Goal: Find specific page/section: Find specific page/section

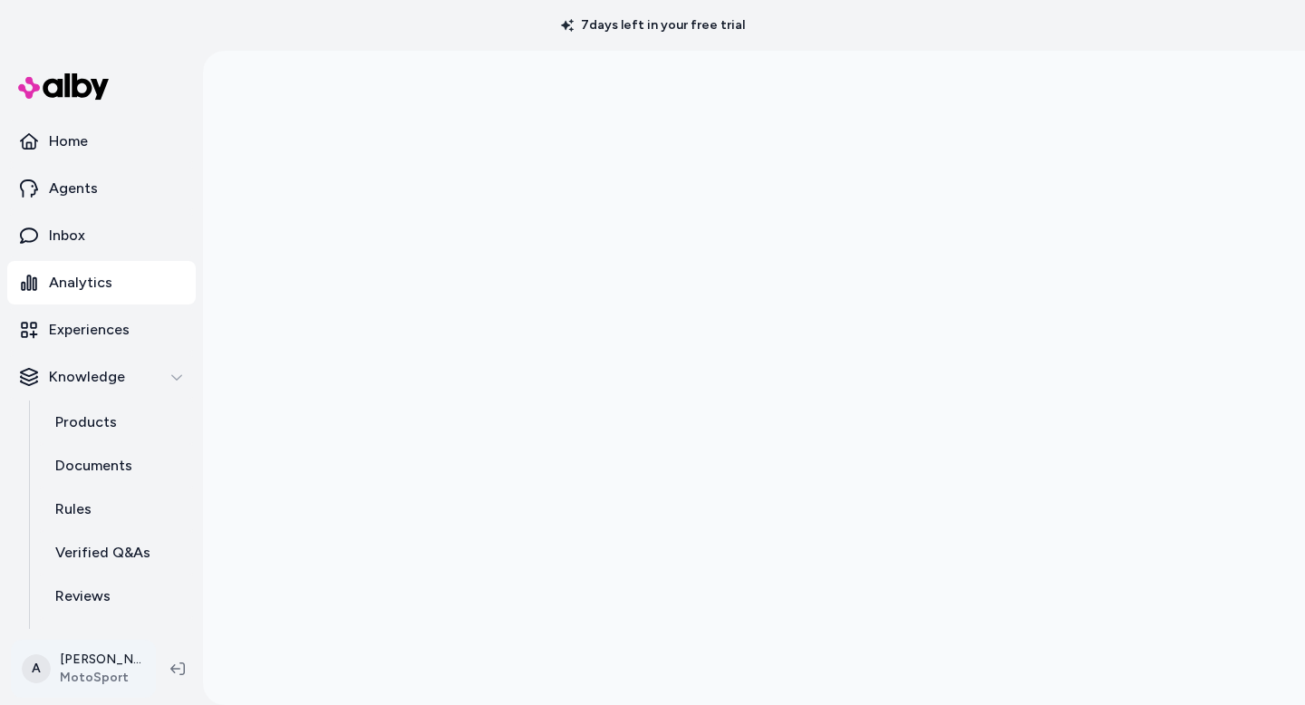
click at [109, 675] on html "7 days left in your free trial Home Agents Inbox Analytics Experiences Knowledg…" at bounding box center [652, 352] width 1305 height 705
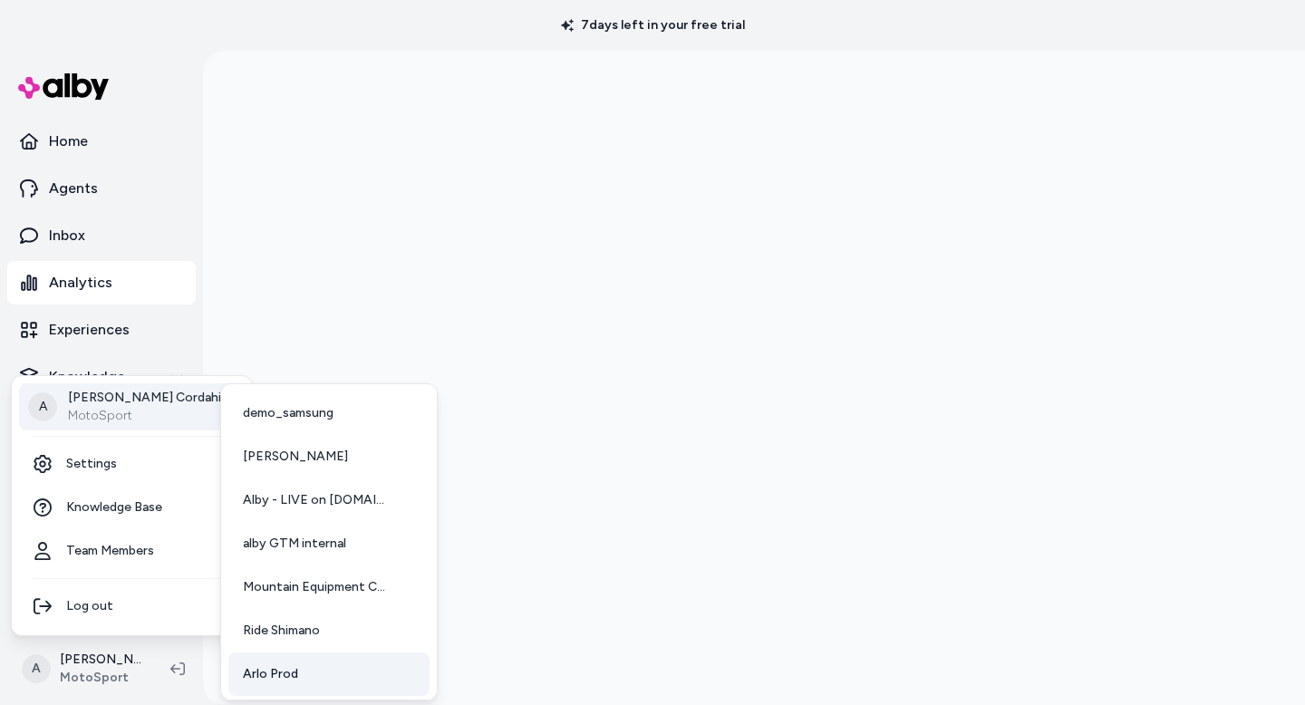
scroll to position [134, 0]
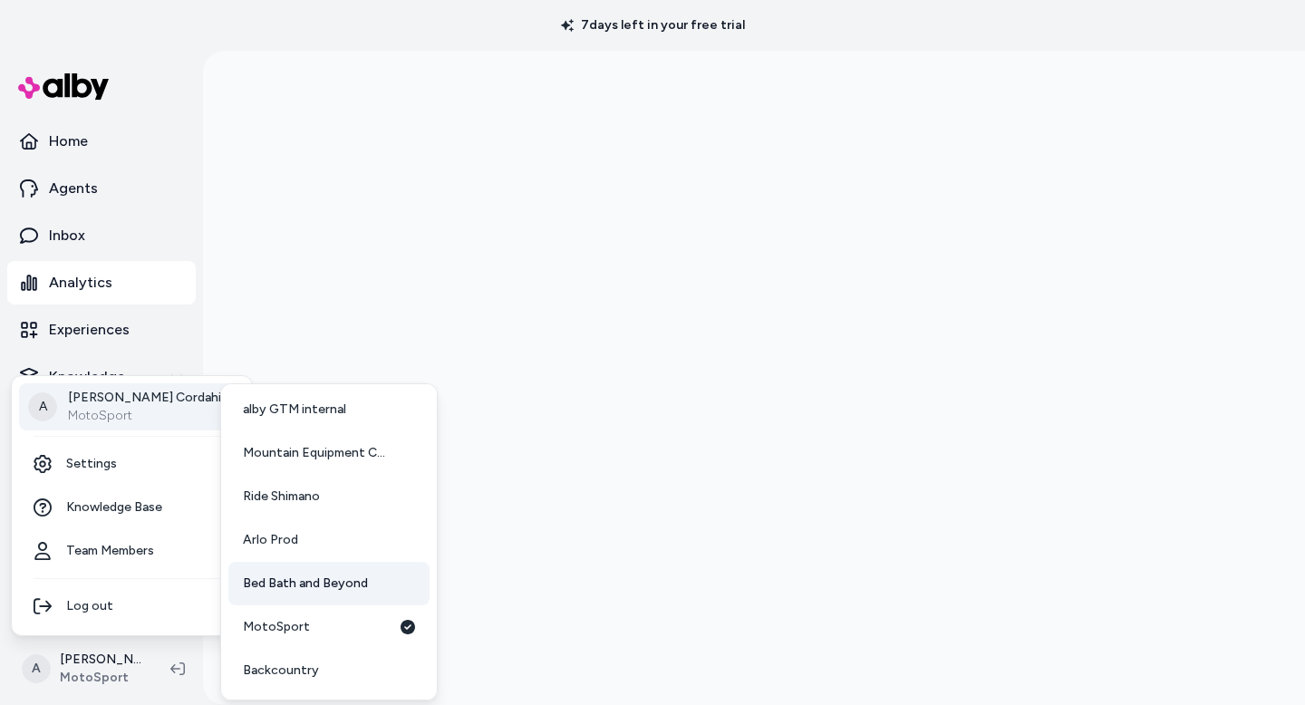
click at [293, 580] on span "Bed Bath and Beyond" at bounding box center [305, 583] width 125 height 18
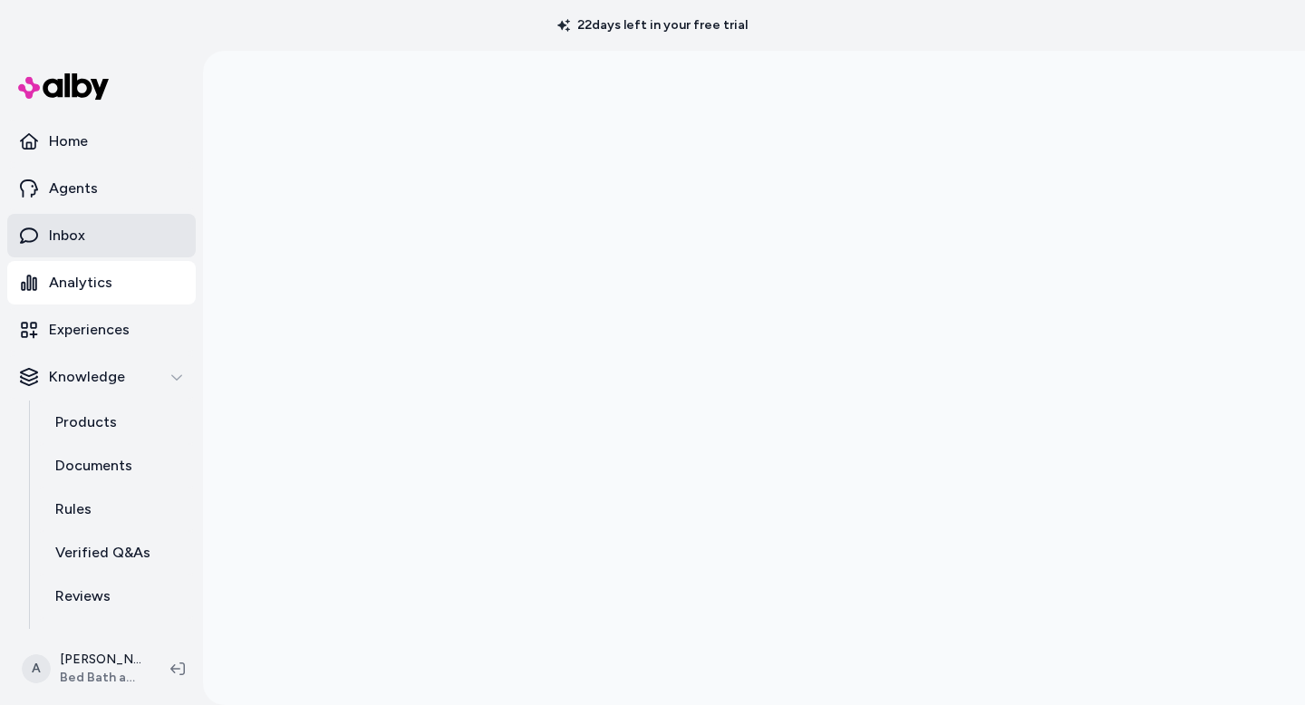
click at [85, 234] on link "Inbox" at bounding box center [101, 235] width 188 height 43
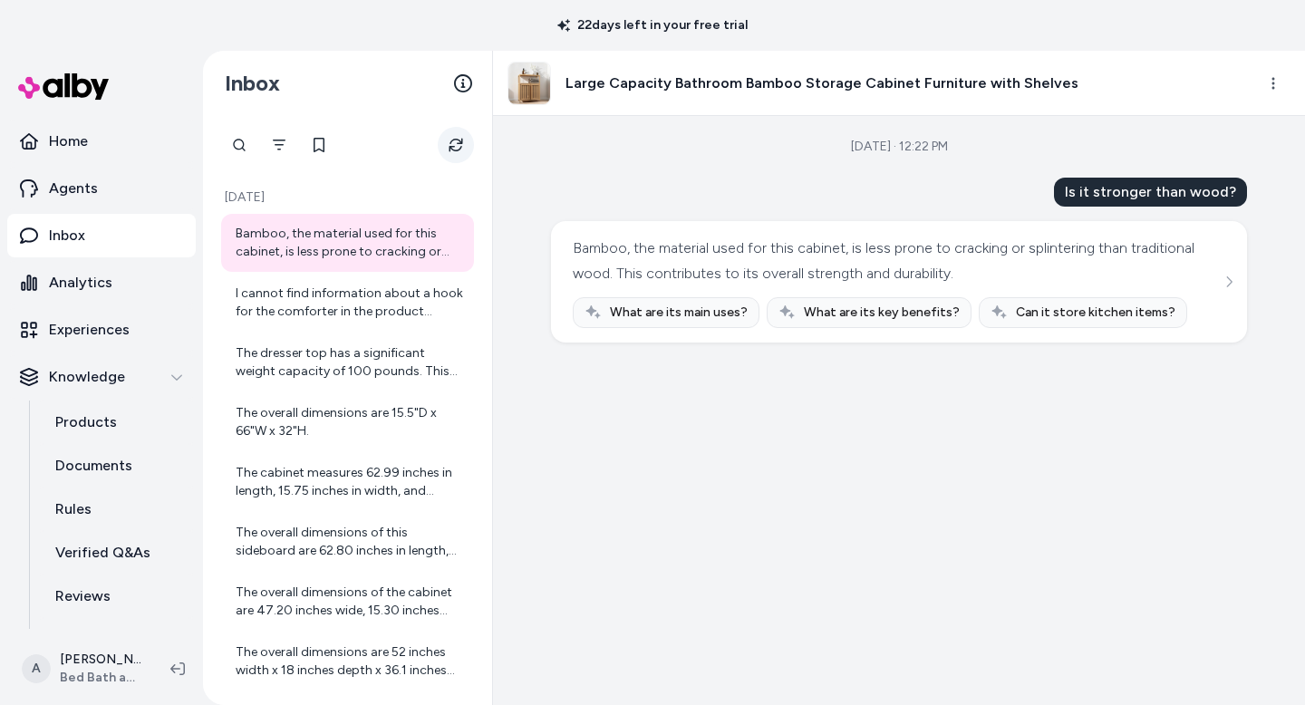
click at [461, 143] on icon "Refresh" at bounding box center [456, 146] width 14 height 14
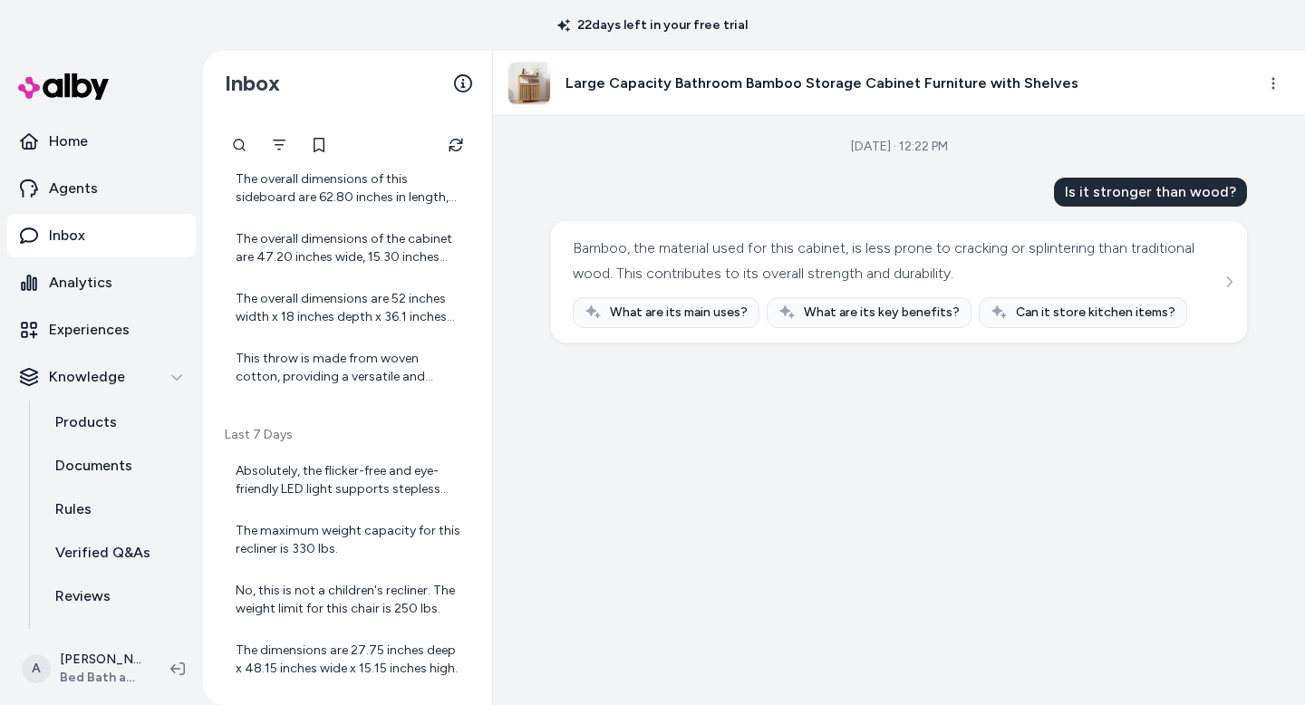
scroll to position [315, 0]
